Goal: Transaction & Acquisition: Purchase product/service

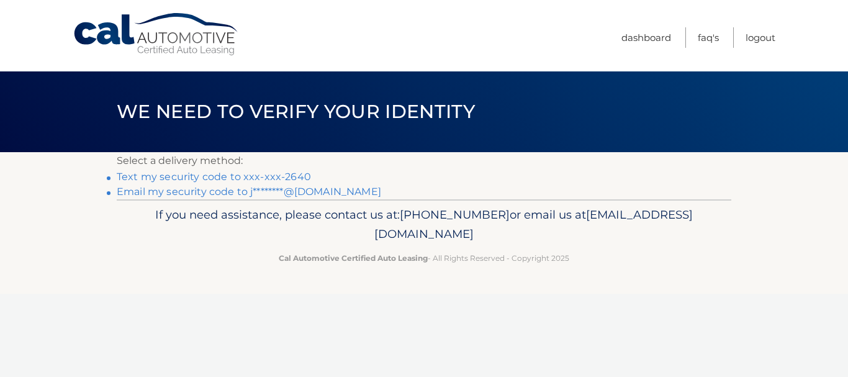
click at [179, 178] on link "Text my security code to xxx-xxx-2640" at bounding box center [214, 177] width 194 height 12
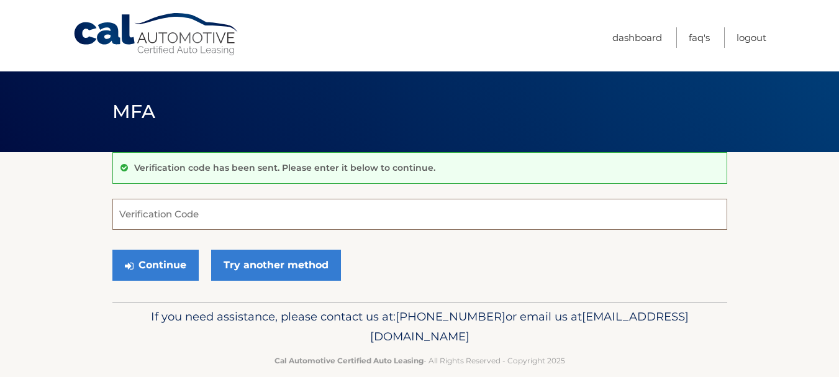
click at [174, 214] on input "Verification Code" at bounding box center [419, 214] width 615 height 31
drag, startPoint x: 309, startPoint y: 181, endPoint x: 342, endPoint y: 212, distance: 45.3
click at [342, 212] on div "Verification code has been sent. Please enter it below to continue. Verificatio…" at bounding box center [419, 227] width 615 height 150
click at [345, 205] on input "Verification Code" at bounding box center [419, 214] width 615 height 31
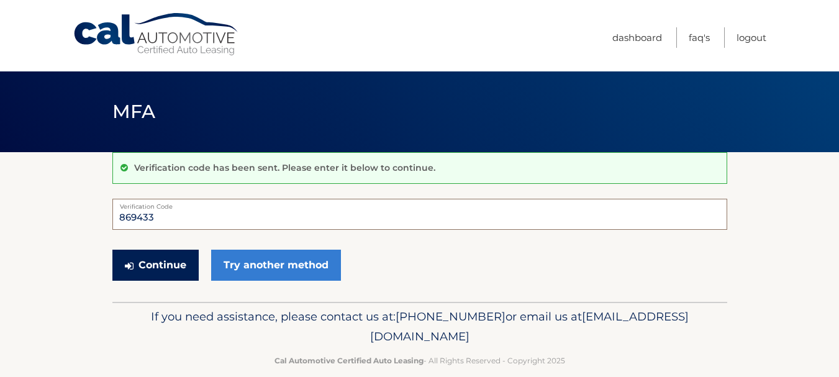
type input "869433"
click at [154, 252] on button "Continue" at bounding box center [155, 265] width 86 height 31
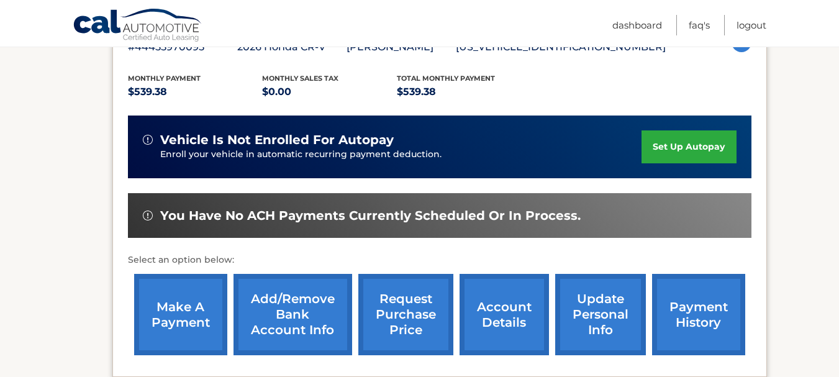
scroll to position [248, 0]
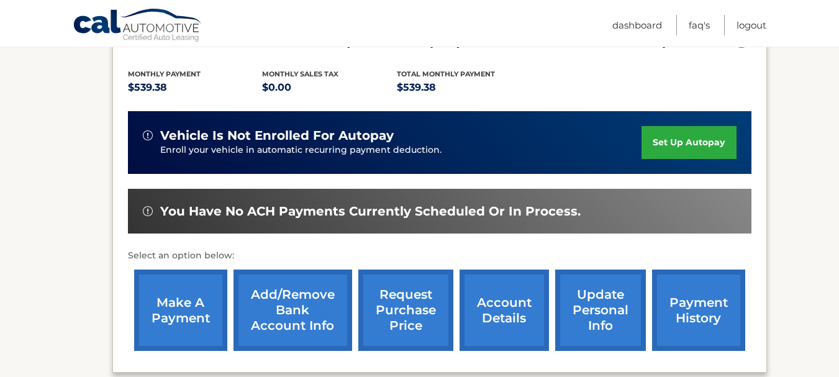
click at [210, 314] on link "make a payment" at bounding box center [180, 309] width 93 height 81
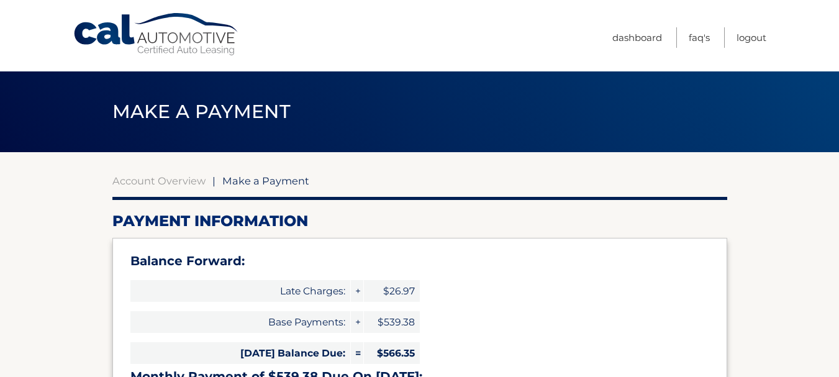
select select "ZDQ2MzAzOTktMGE2MC00NmQ3LWE1ODktZDI1MzQ2ZjVlM2E0"
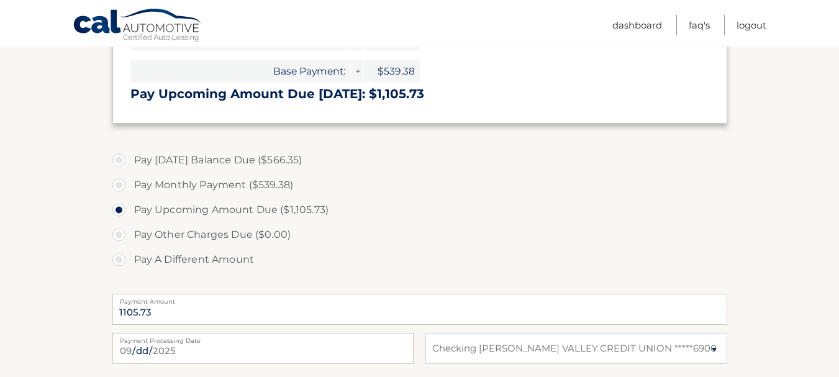
scroll to position [373, 0]
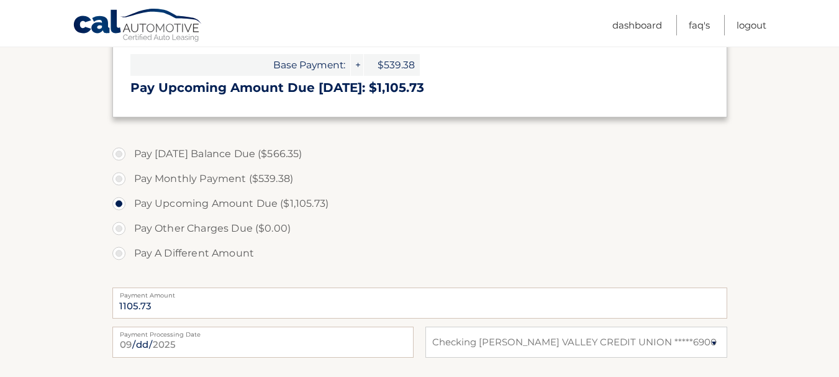
click at [124, 158] on label "Pay [DATE] Balance Due ($566.35)" at bounding box center [419, 154] width 615 height 25
click at [124, 158] on input "Pay [DATE] Balance Due ($566.35)" at bounding box center [123, 152] width 12 height 20
radio input "true"
type input "566.35"
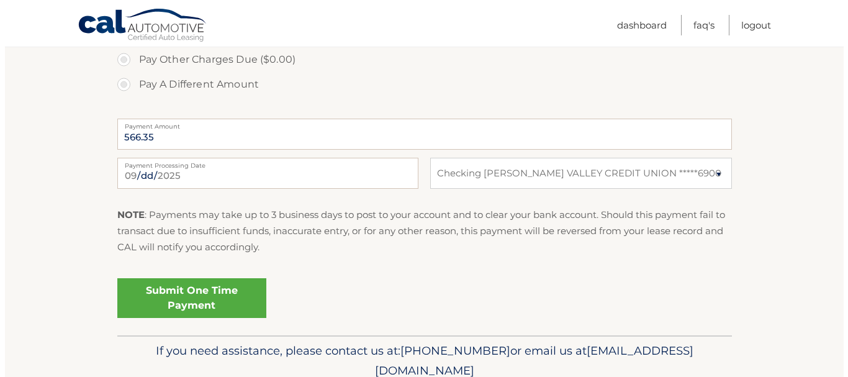
scroll to position [559, 0]
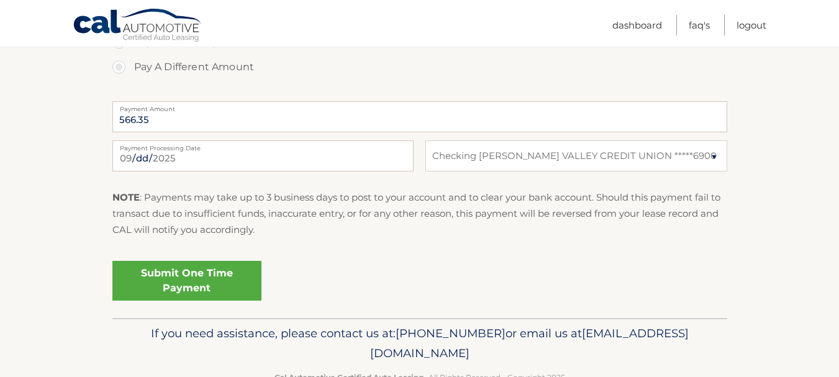
click at [201, 287] on link "Submit One Time Payment" at bounding box center [186, 281] width 149 height 40
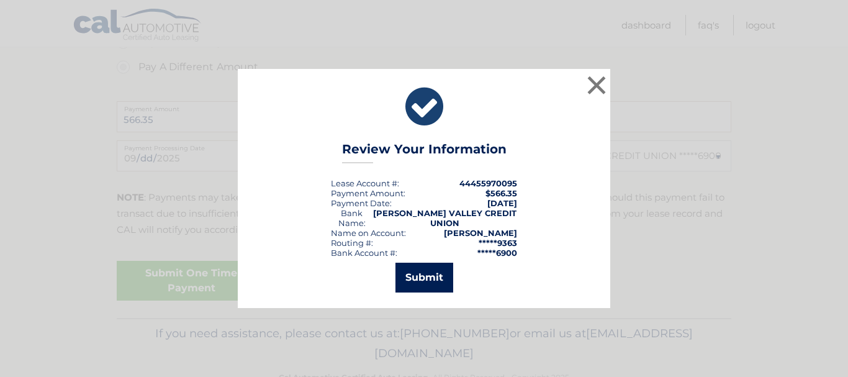
click at [446, 272] on button "Submit" at bounding box center [424, 278] width 58 height 30
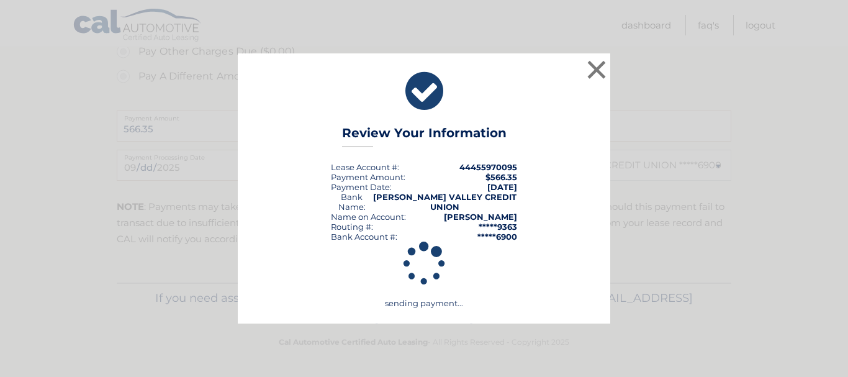
scroll to position [549, 0]
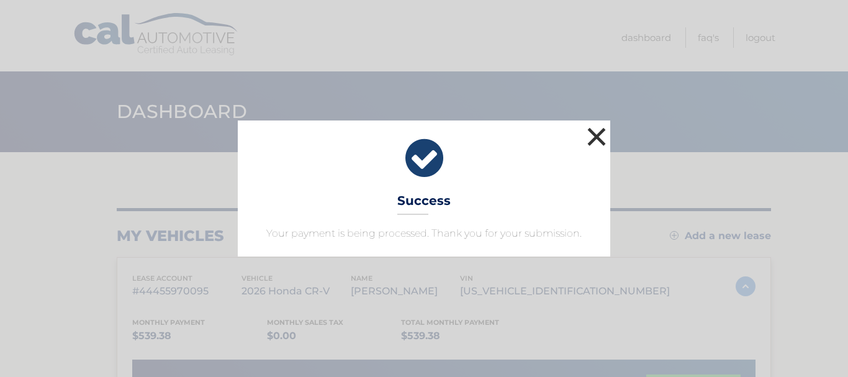
click at [598, 133] on button "×" at bounding box center [596, 136] width 25 height 25
